Goal: Find specific page/section: Find specific page/section

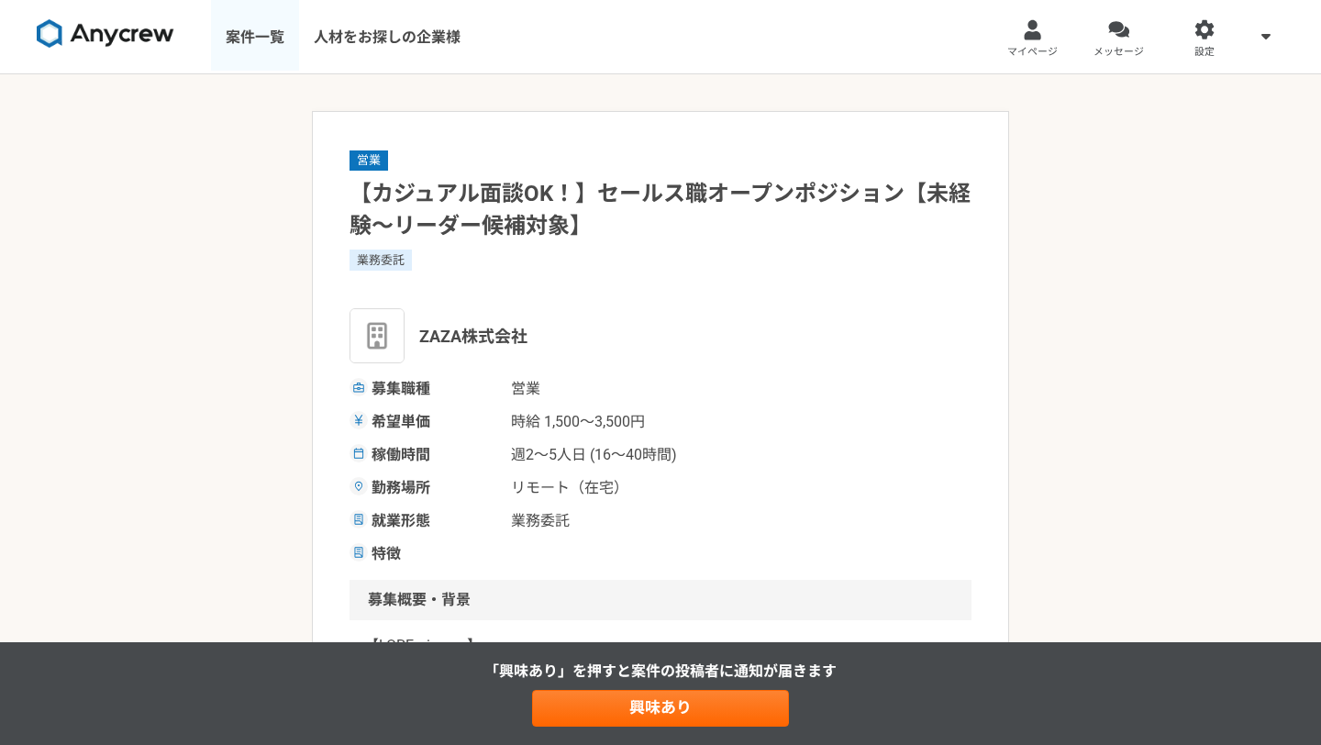
click at [270, 45] on link "案件一覧" at bounding box center [255, 36] width 88 height 73
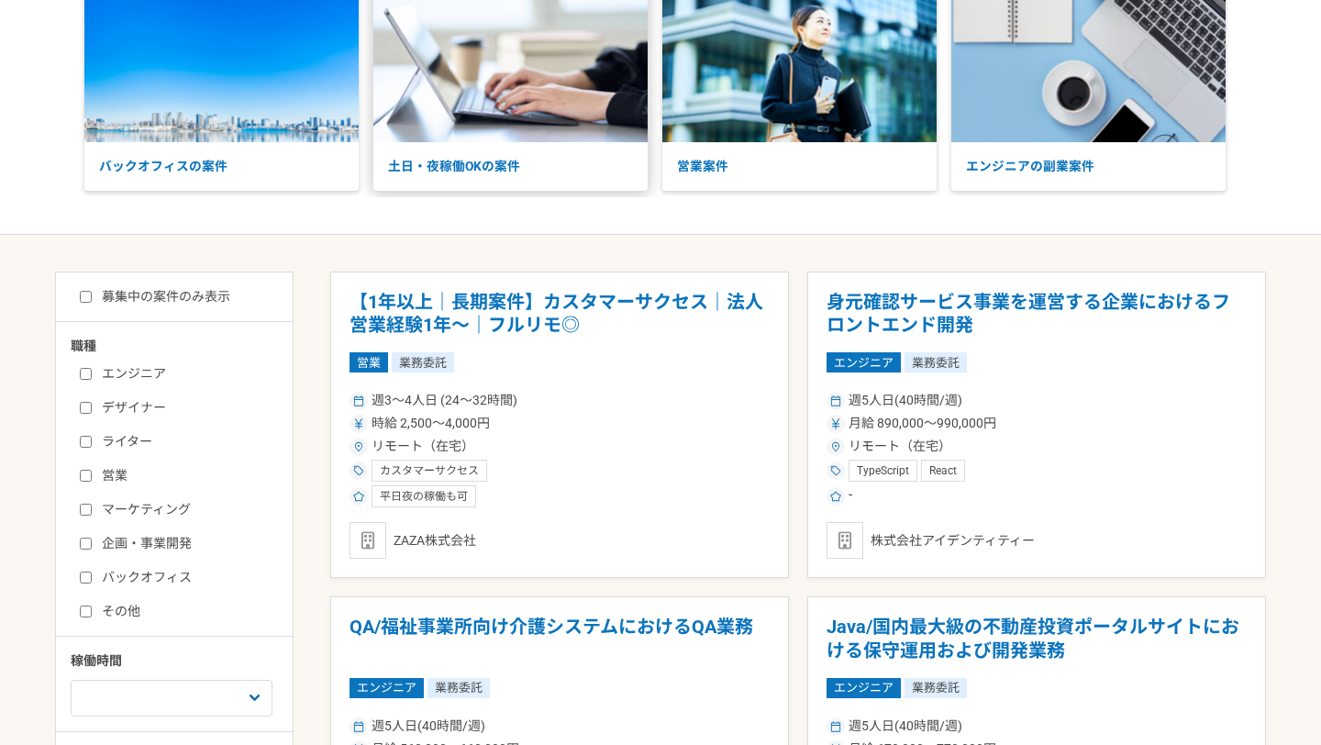
scroll to position [126, 0]
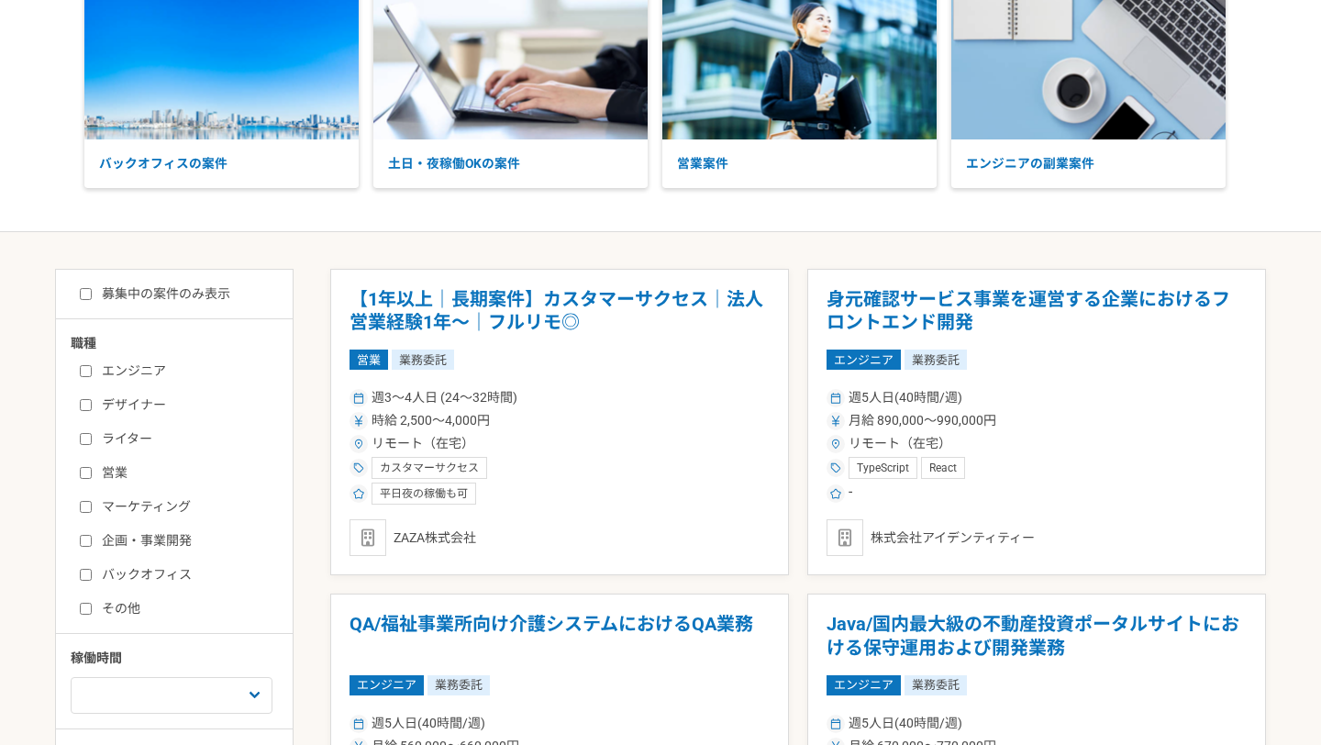
click at [84, 295] on input "募集中の案件のみ表示" at bounding box center [86, 294] width 12 height 12
checkbox input "true"
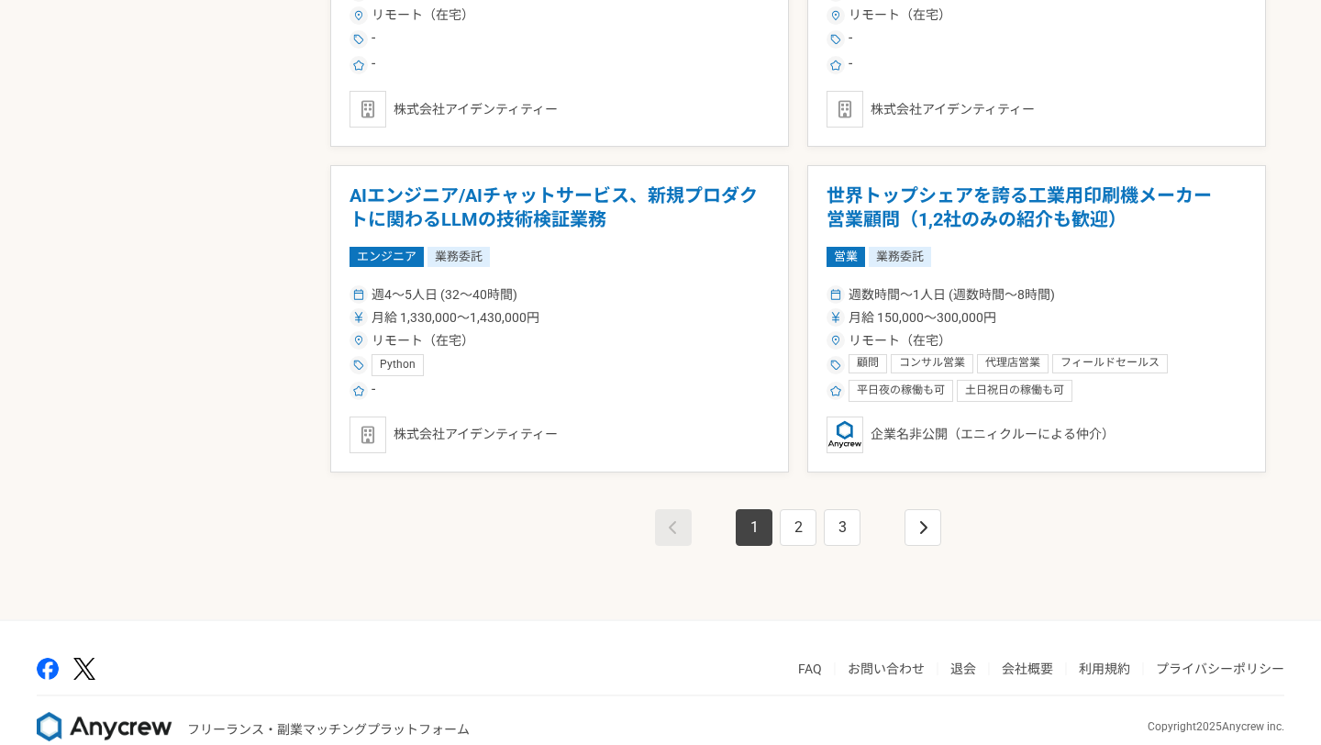
scroll to position [3184, 0]
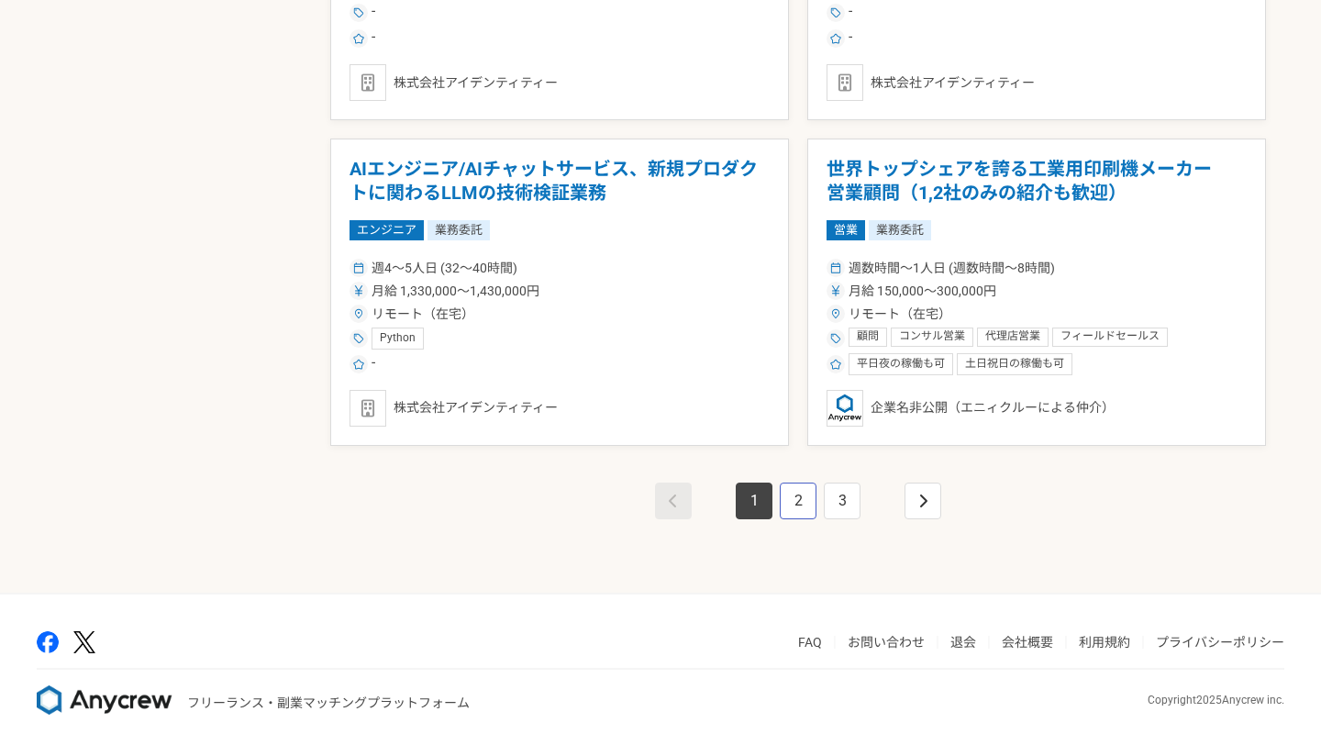
click at [800, 501] on link "2" at bounding box center [798, 501] width 37 height 37
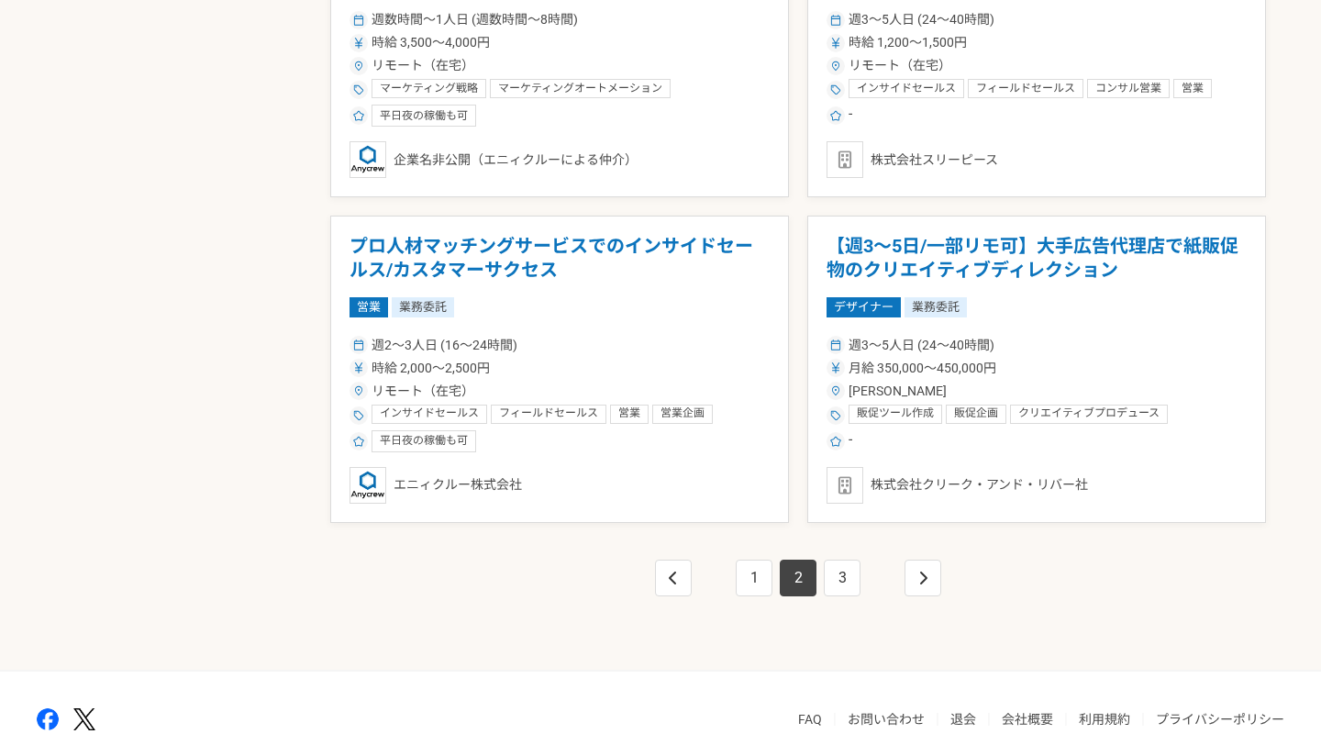
scroll to position [3190, 0]
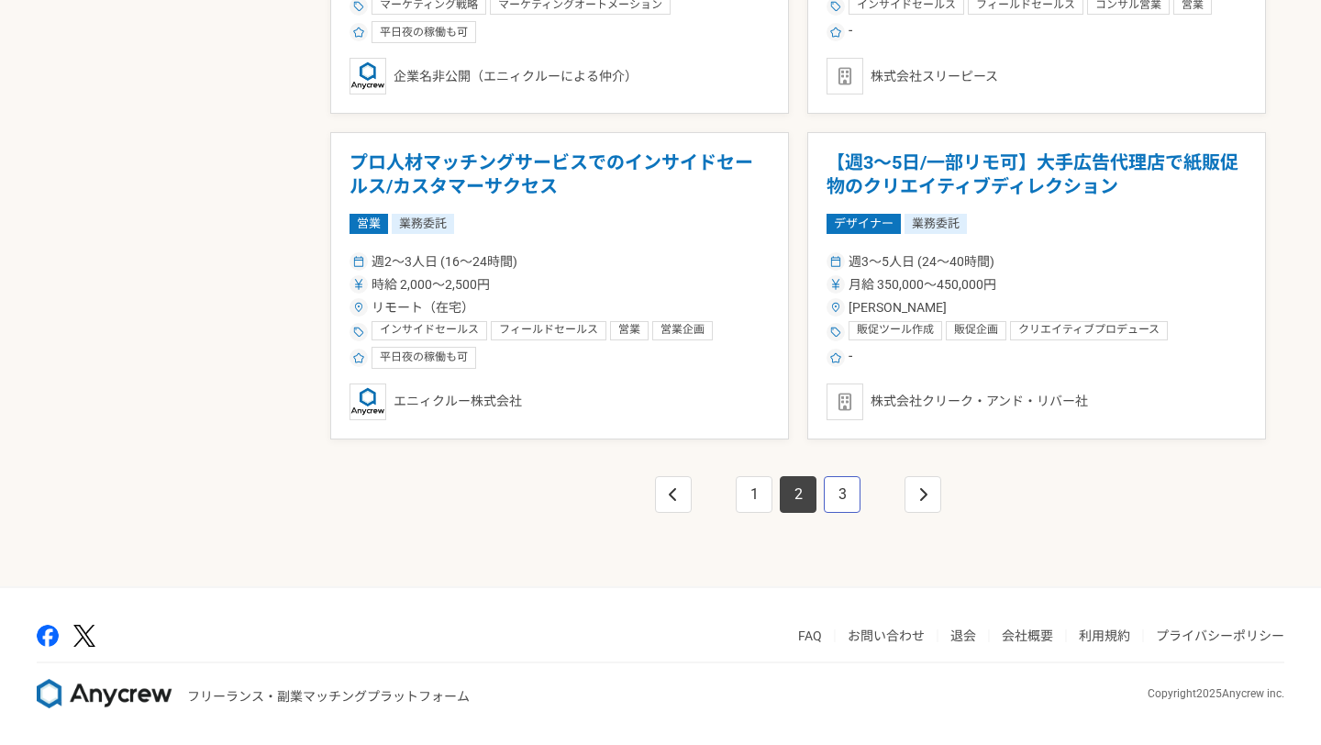
click at [838, 489] on link "3" at bounding box center [842, 494] width 37 height 37
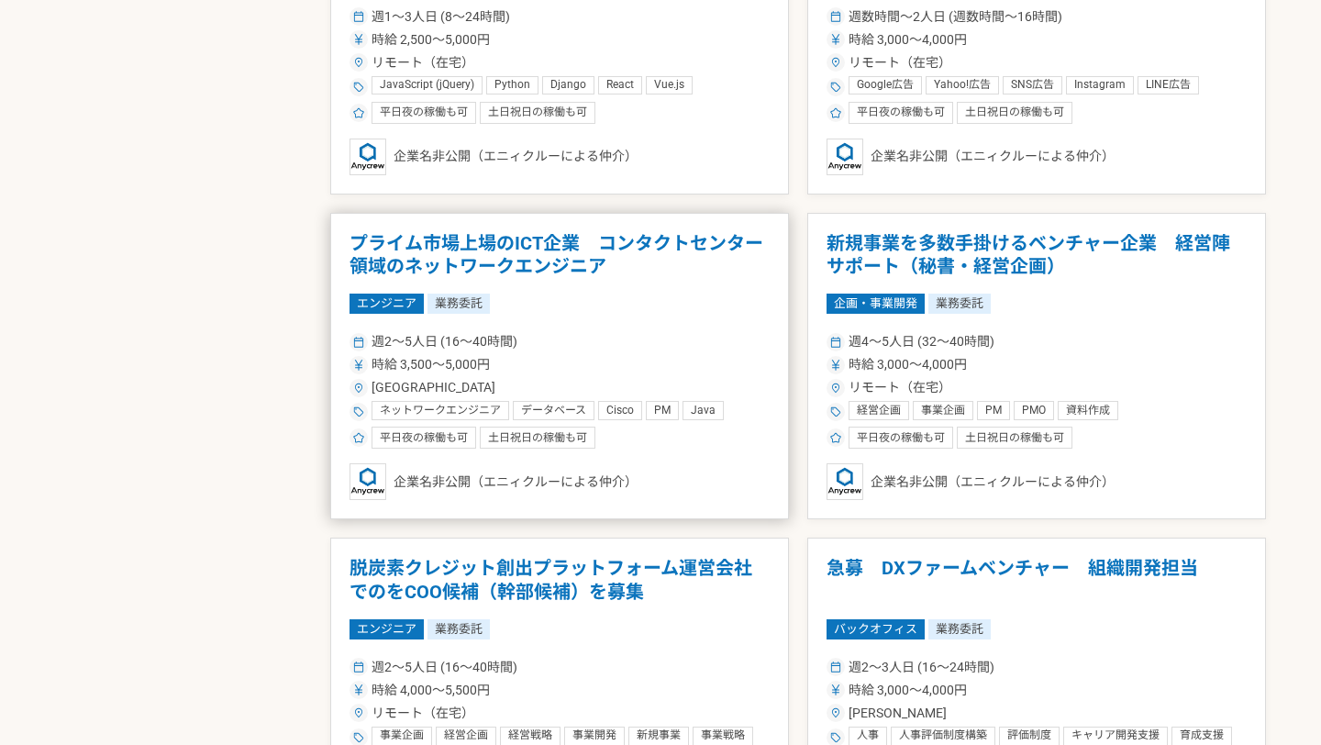
scroll to position [2711, 0]
